Goal: Information Seeking & Learning: Get advice/opinions

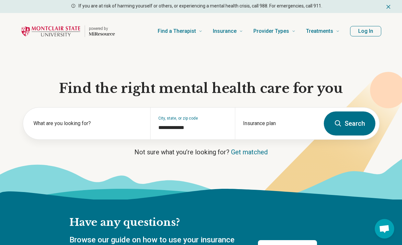
click at [359, 124] on button "Search" at bounding box center [350, 123] width 52 height 24
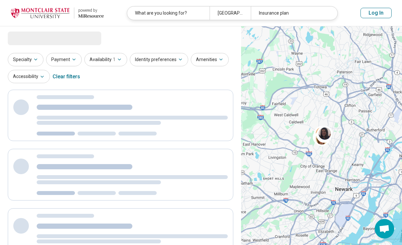
select select "***"
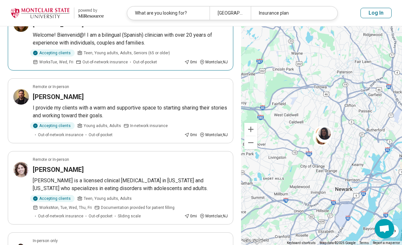
scroll to position [83, 0]
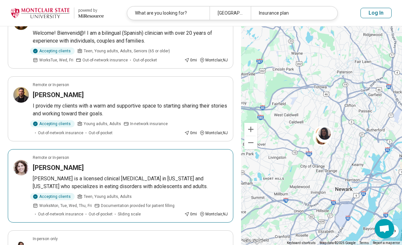
click at [61, 166] on h3 "[PERSON_NAME]" at bounding box center [58, 167] width 51 height 9
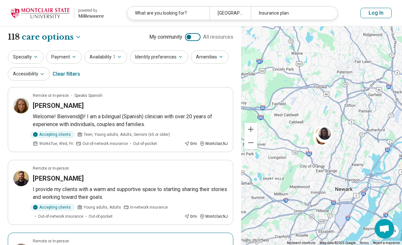
scroll to position [0, 0]
click at [33, 58] on icon "button" at bounding box center [35, 56] width 5 height 5
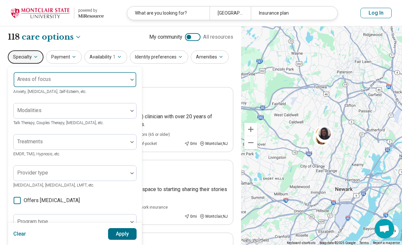
click at [62, 80] on div at bounding box center [70, 82] width 109 height 9
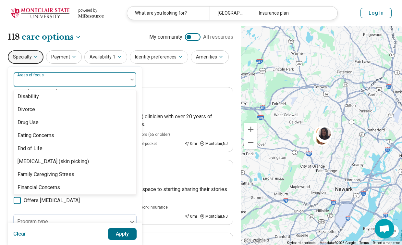
scroll to position [404, 0]
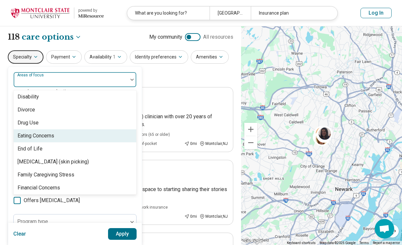
click at [51, 134] on div "Eating Concerns" at bounding box center [36, 136] width 37 height 8
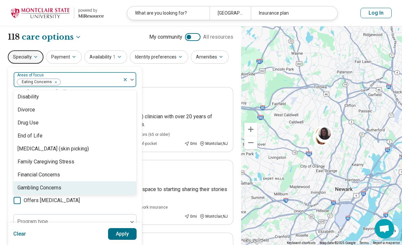
click at [119, 233] on button "Apply" at bounding box center [122, 234] width 29 height 12
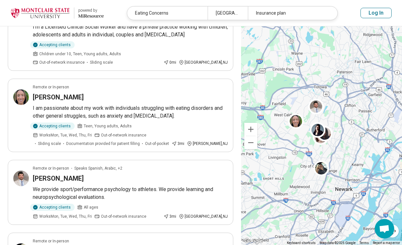
scroll to position [258, 0]
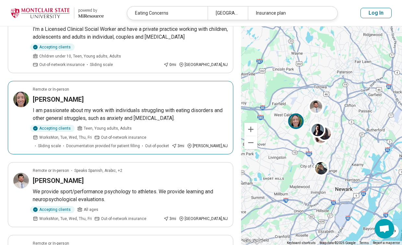
click at [95, 95] on div "[PERSON_NAME]" at bounding box center [130, 99] width 195 height 9
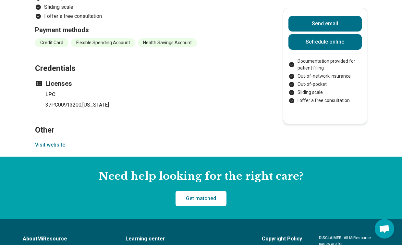
scroll to position [707, 0]
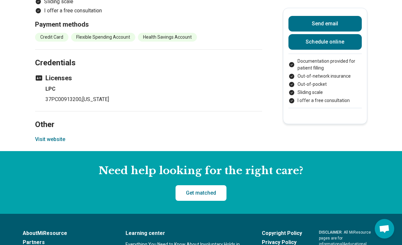
click at [52, 135] on button "Visit website" at bounding box center [50, 139] width 30 height 8
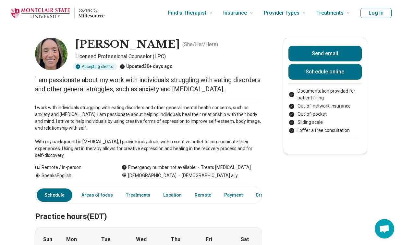
scroll to position [0, 0]
